Goal: Task Accomplishment & Management: Complete application form

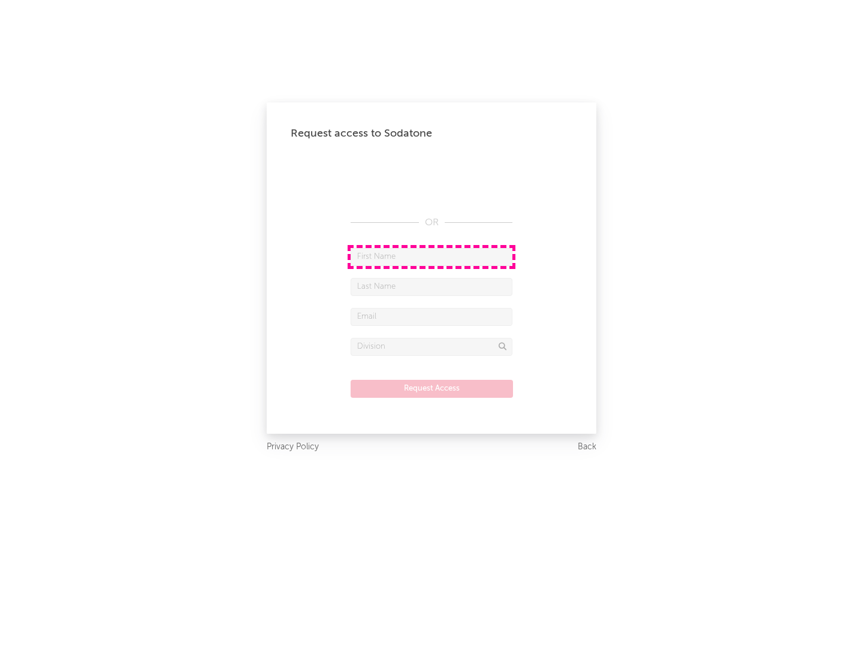
click at [432, 257] on input "text" at bounding box center [432, 257] width 162 height 18
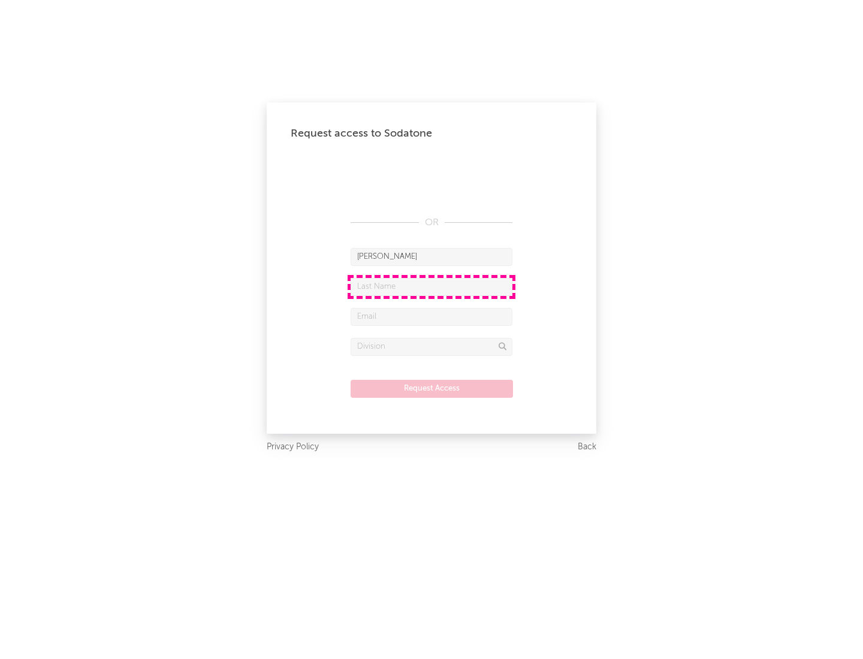
type input "[PERSON_NAME]"
click at [432, 286] on input "text" at bounding box center [432, 287] width 162 height 18
type input "[PERSON_NAME]"
click at [432, 316] on input "text" at bounding box center [432, 317] width 162 height 18
type input "[EMAIL_ADDRESS][DOMAIN_NAME]"
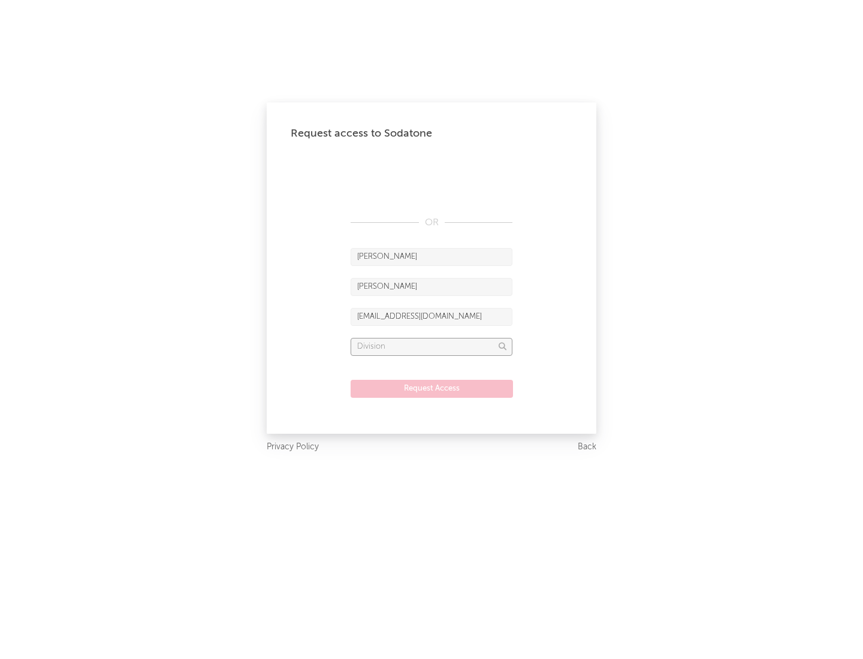
click at [432, 346] on input "text" at bounding box center [432, 347] width 162 height 18
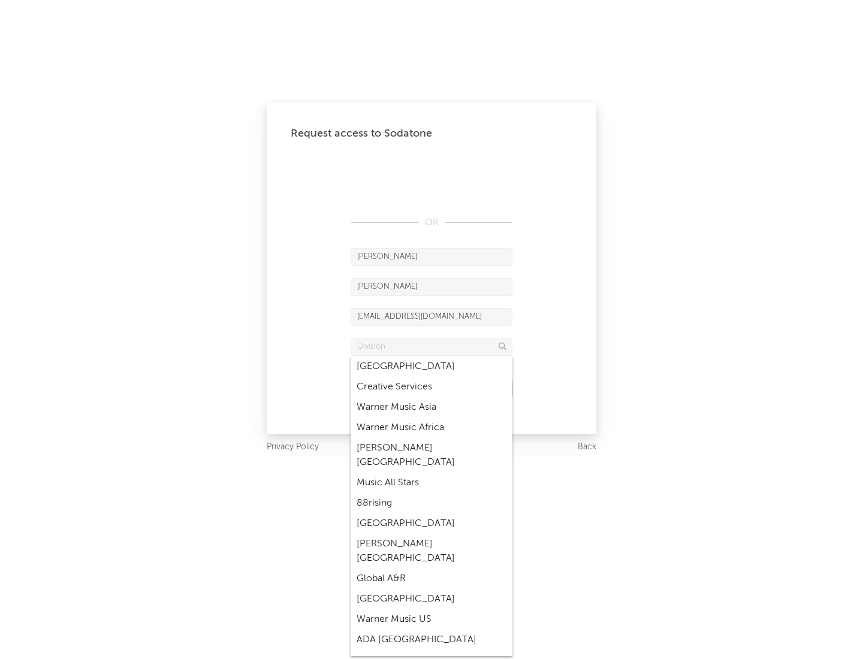
click at [432, 473] on div "Music All Stars" at bounding box center [432, 483] width 162 height 20
type input "Music All Stars"
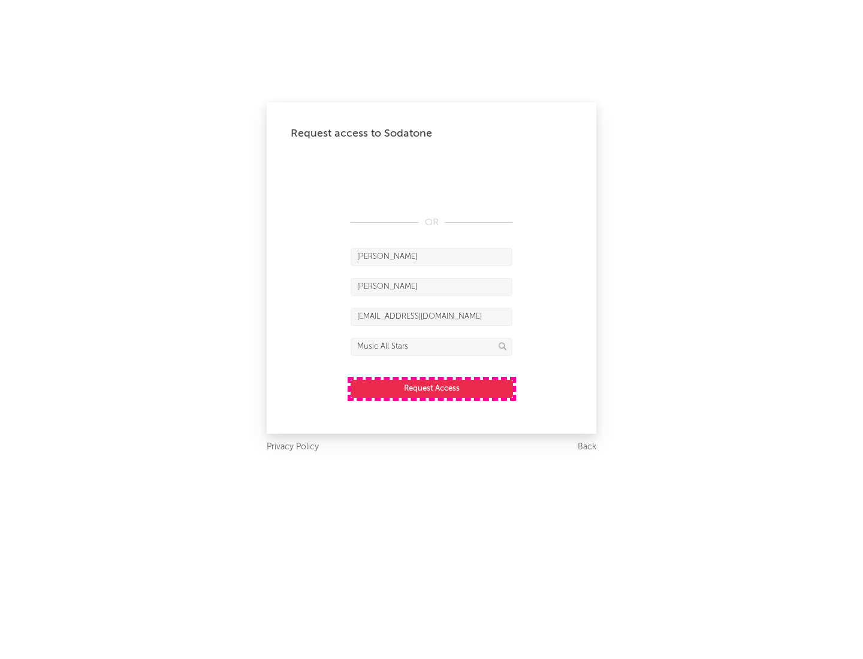
click at [432, 388] on button "Request Access" at bounding box center [432, 389] width 162 height 18
